Goal: Information Seeking & Learning: Learn about a topic

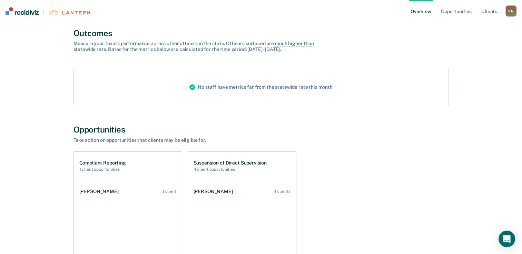
scroll to position [103, 0]
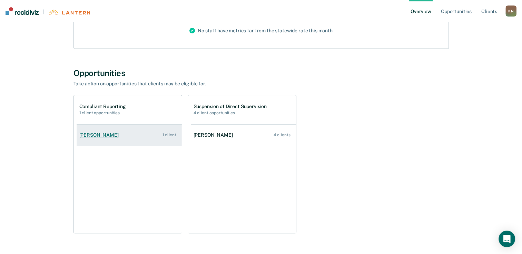
click at [152, 136] on link "[PERSON_NAME] 1 client" at bounding box center [129, 135] width 105 height 20
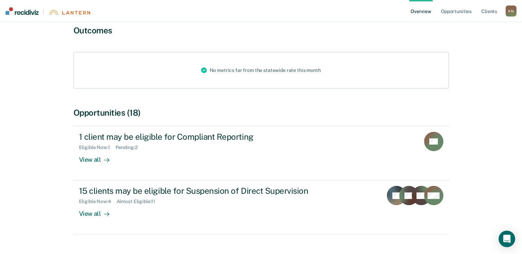
scroll to position [69, 0]
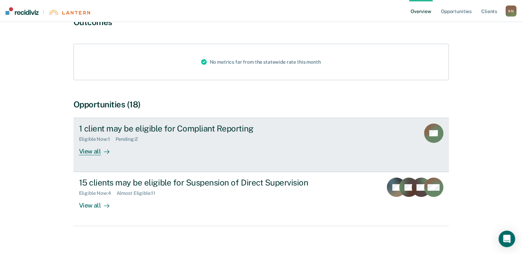
click at [217, 139] on div "Eligible Now : 1 Pending : 2" at bounding box center [200, 138] width 242 height 9
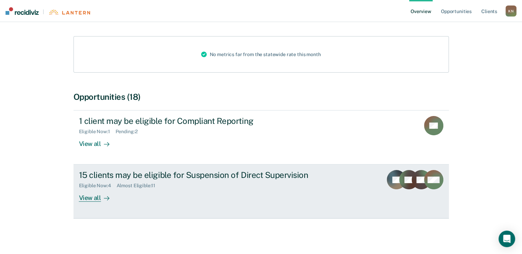
click at [93, 197] on div "View all" at bounding box center [98, 195] width 39 height 13
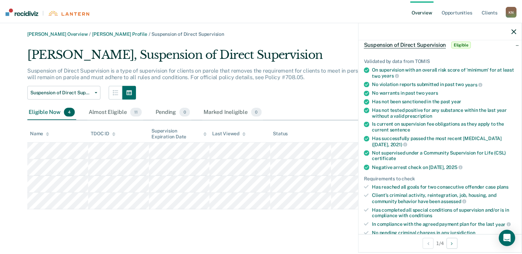
scroll to position [69, 0]
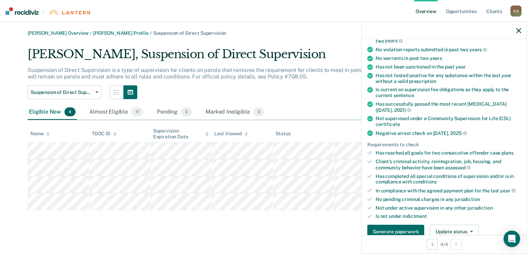
click at [334, 112] on div "Eligible Now 4 Almost Eligible 11 Pending 0 Marked Ineligible 0" at bounding box center [264, 113] width 472 height 16
click at [202, 228] on div "[PERSON_NAME] Overview / [PERSON_NAME] Profile / Suspension of Direct Supervisi…" at bounding box center [263, 131] width 510 height 202
click at [317, 93] on div "Suspension of Direct Supervision Suspension of Direct Supervision Compliant Rep…" at bounding box center [225, 92] width 395 height 14
click at [518, 30] on icon "button" at bounding box center [518, 30] width 5 height 5
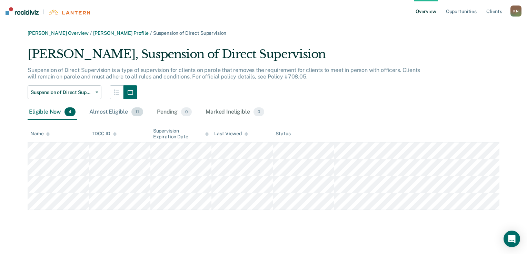
click at [113, 112] on div "Almost Eligible 11" at bounding box center [116, 112] width 57 height 15
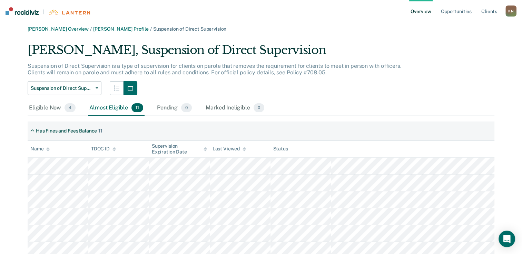
scroll to position [0, 0]
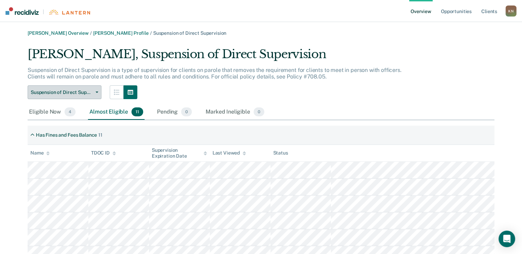
click at [98, 93] on button "Suspension of Direct Supervision" at bounding box center [65, 92] width 74 height 14
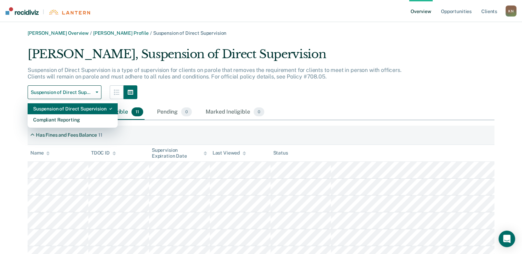
click at [90, 108] on div "Suspension of Direct Supervision" at bounding box center [72, 108] width 79 height 11
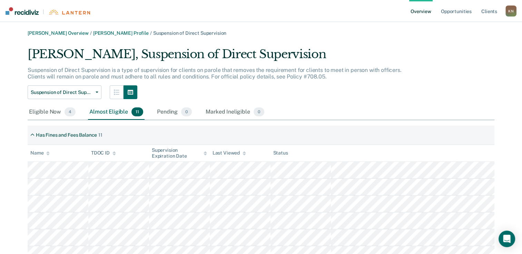
click at [455, 41] on div "[PERSON_NAME] Overview / [PERSON_NAME] Profile / Suspension of Direct Supervisi…" at bounding box center [260, 189] width 505 height 318
